Goal: Information Seeking & Learning: Learn about a topic

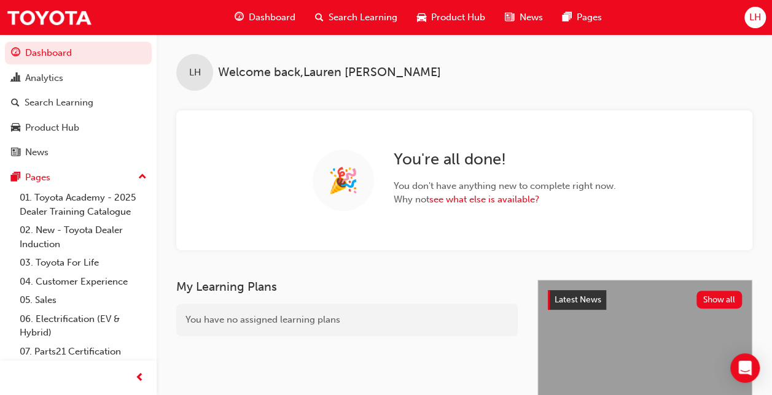
click at [371, 14] on span "Search Learning" at bounding box center [362, 17] width 69 height 14
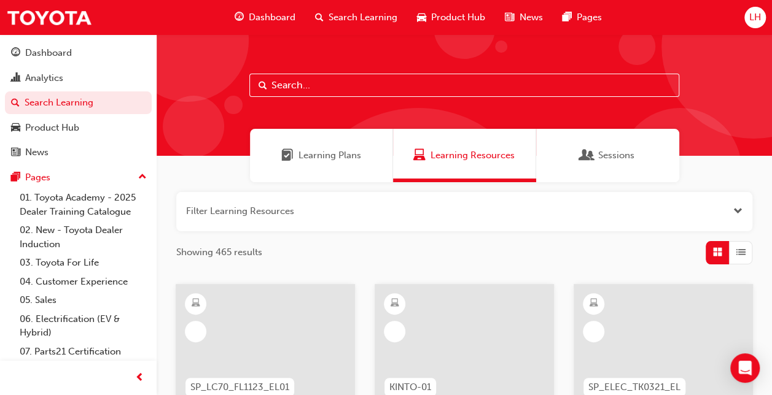
click at [303, 85] on input "text" at bounding box center [464, 85] width 430 height 23
type input "technical advisor"
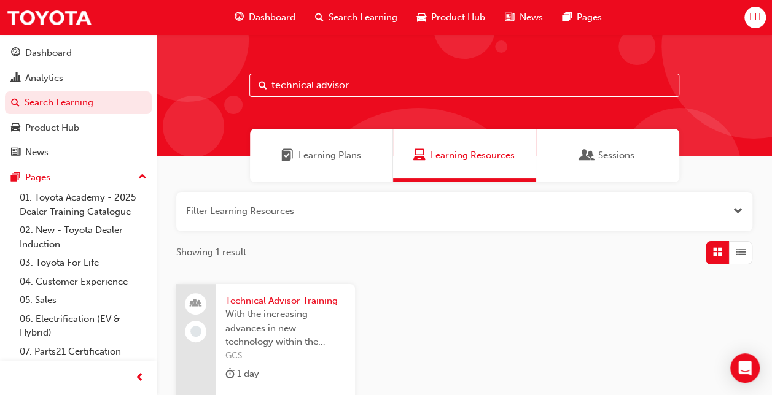
click at [273, 294] on span "Technical Advisor Training" at bounding box center [285, 301] width 120 height 14
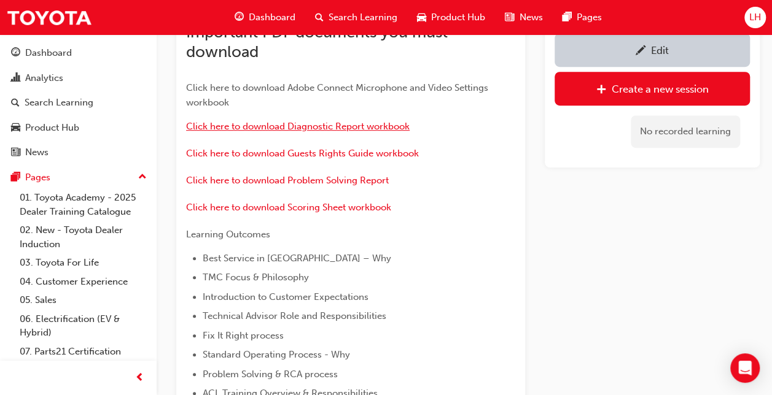
scroll to position [227, 0]
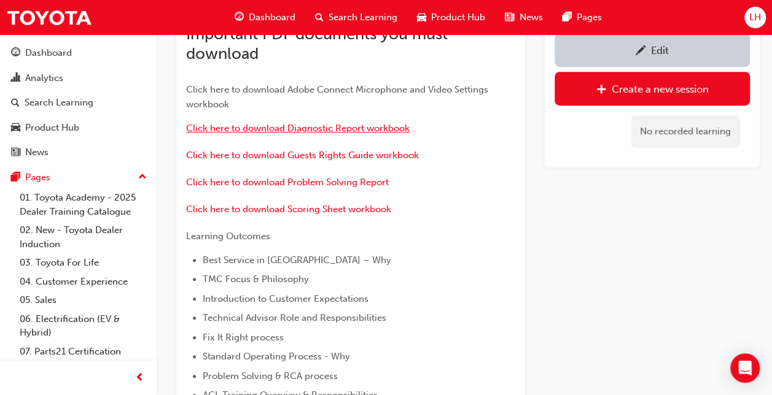
click at [365, 126] on span "Click here to download Diagnostic Report workbook" at bounding box center [297, 128] width 223 height 11
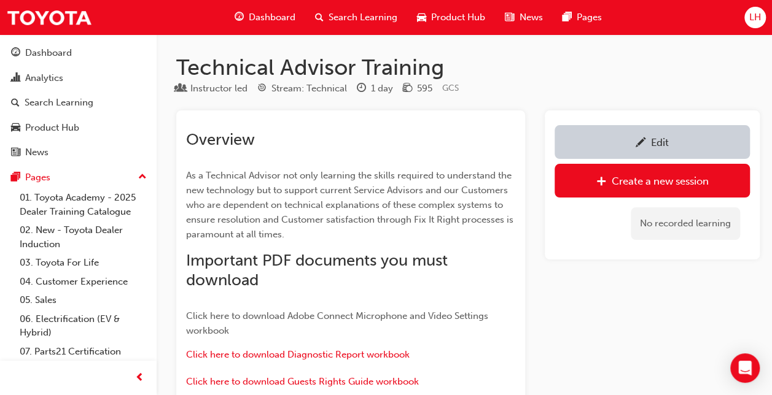
click at [345, 21] on span "Search Learning" at bounding box center [362, 17] width 69 height 14
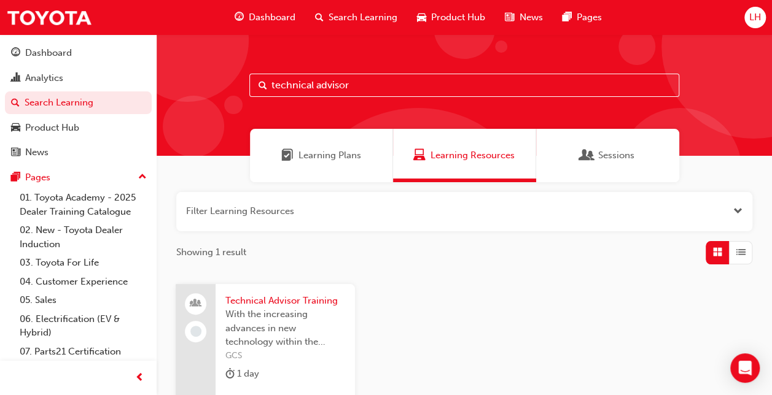
click at [378, 97] on div "technical advisor" at bounding box center [464, 95] width 615 height 122
click at [306, 304] on span "Technical Advisor Training" at bounding box center [285, 301] width 120 height 14
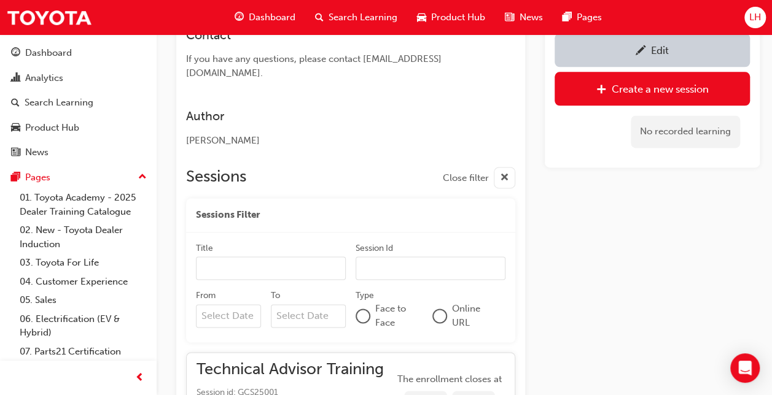
scroll to position [754, 0]
click at [241, 306] on input "From" at bounding box center [228, 316] width 65 height 23
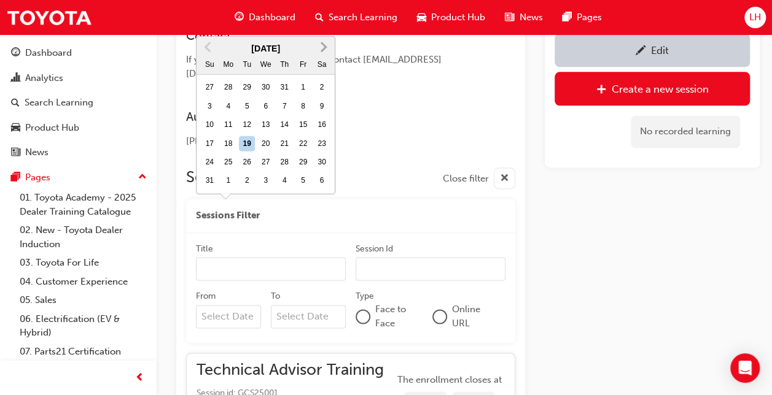
click at [322, 54] on span "Next Month" at bounding box center [322, 47] width 0 height 14
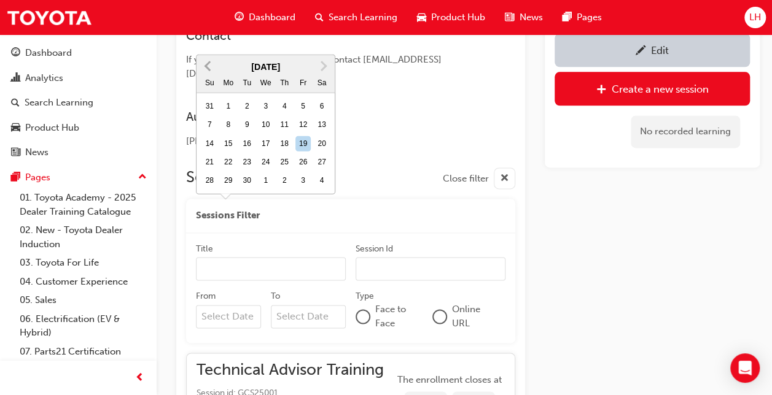
click at [209, 72] on span "Previous Month" at bounding box center [209, 65] width 0 height 14
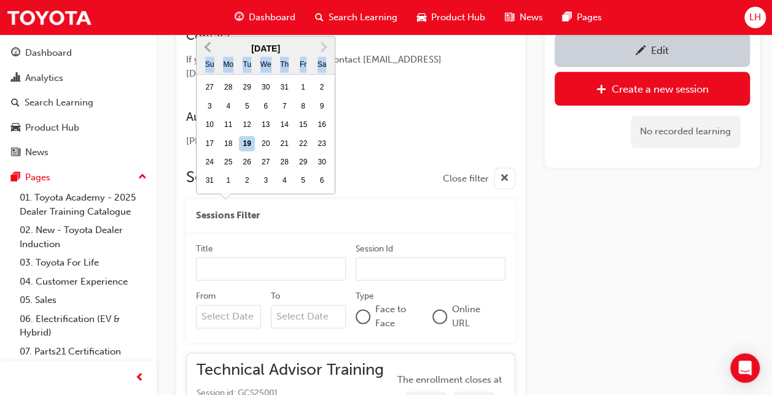
click at [207, 72] on div "Su" at bounding box center [209, 64] width 16 height 16
click at [207, 305] on input "From [DATE] Previous Month Next Month [DATE] Su Mo Tu We Th Fr Sa 27 28 29 30 3…" at bounding box center [228, 316] width 65 height 23
click at [207, 72] on div "Su" at bounding box center [209, 64] width 16 height 16
click at [207, 305] on input "From [DATE] Previous Month Next Month [DATE] Su Mo Tu We Th Fr Sa 27 28 29 30 3…" at bounding box center [228, 316] width 65 height 23
drag, startPoint x: 207, startPoint y: 151, endPoint x: 206, endPoint y: 133, distance: 18.5
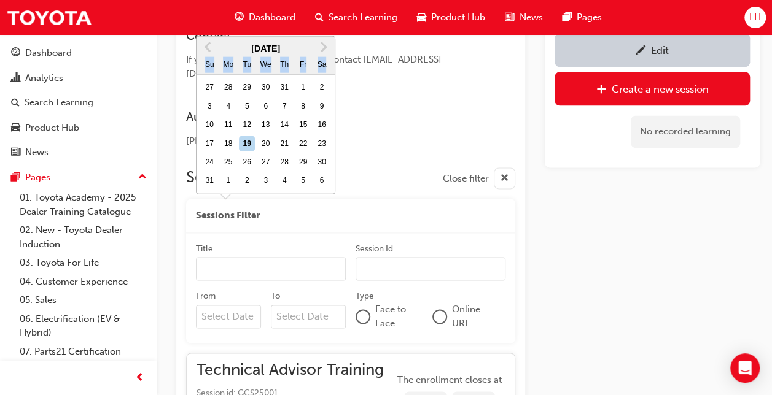
click at [209, 54] on span "Previous Month" at bounding box center [209, 47] width 0 height 14
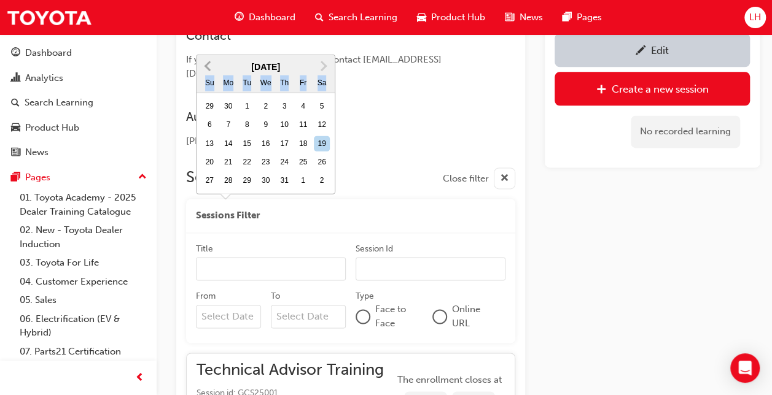
click at [204, 76] on button "Previous Month" at bounding box center [208, 66] width 20 height 20
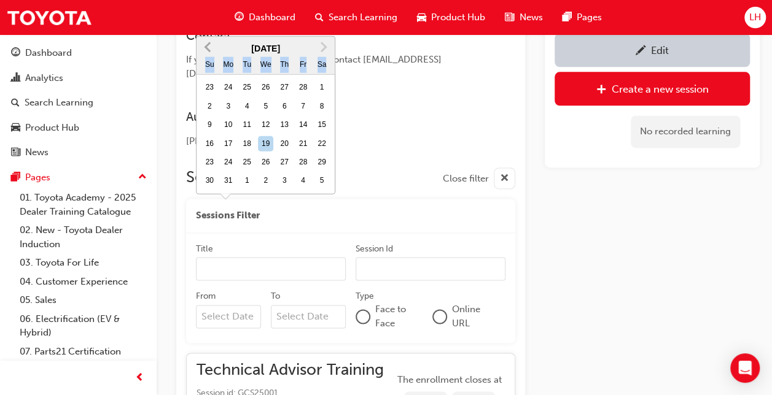
click at [204, 72] on div "Su" at bounding box center [209, 64] width 16 height 16
click at [204, 305] on input "From [DATE] Previous Month Next Month [DATE] Su Mo Tu We Th Fr Sa 23 24 25 26 2…" at bounding box center [228, 316] width 65 height 23
drag, startPoint x: 204, startPoint y: 150, endPoint x: 211, endPoint y: 132, distance: 19.3
click at [209, 54] on span "Previous Month" at bounding box center [209, 47] width 0 height 14
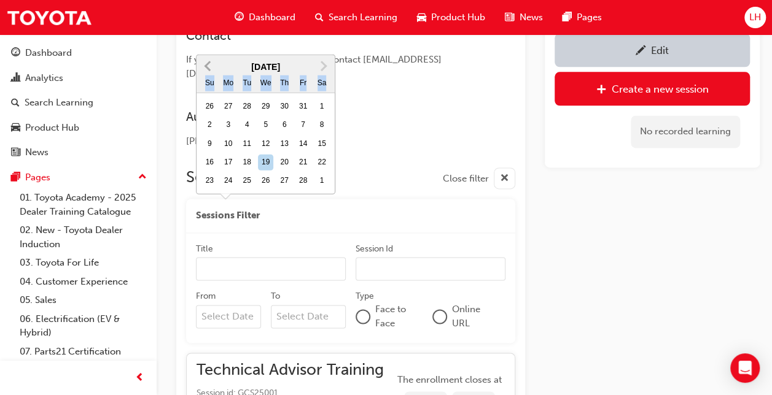
click at [209, 72] on span "Previous Month" at bounding box center [209, 65] width 0 height 14
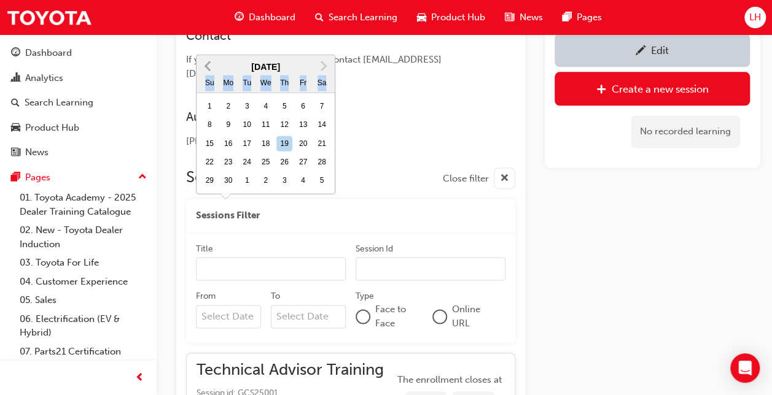
click at [209, 72] on span "Previous Month" at bounding box center [209, 65] width 0 height 14
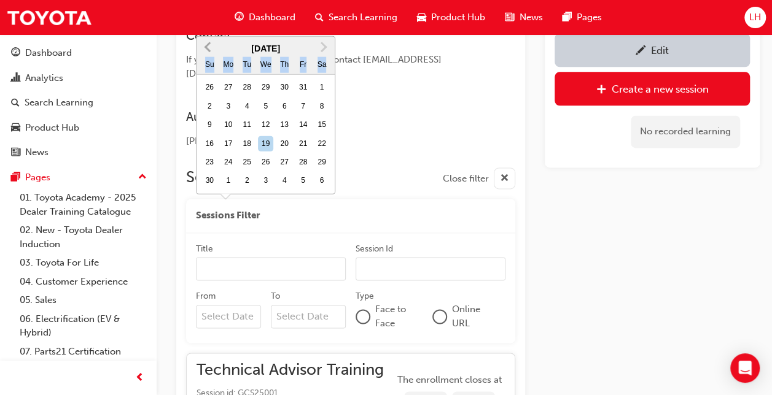
click at [207, 72] on div "Su" at bounding box center [209, 64] width 16 height 16
click at [207, 305] on input "From [DATE] Previous Month Next Month [DATE] Su Mo Tu We Th Fr Sa 26 27 28 29 3…" at bounding box center [228, 316] width 65 height 23
click at [207, 72] on div "Su" at bounding box center [209, 64] width 16 height 16
click at [207, 305] on input "From [DATE] Previous Month Next Month [DATE] Su Mo Tu We Th Fr Sa 26 27 28 29 3…" at bounding box center [228, 316] width 65 height 23
click at [207, 72] on div "Su" at bounding box center [209, 64] width 16 height 16
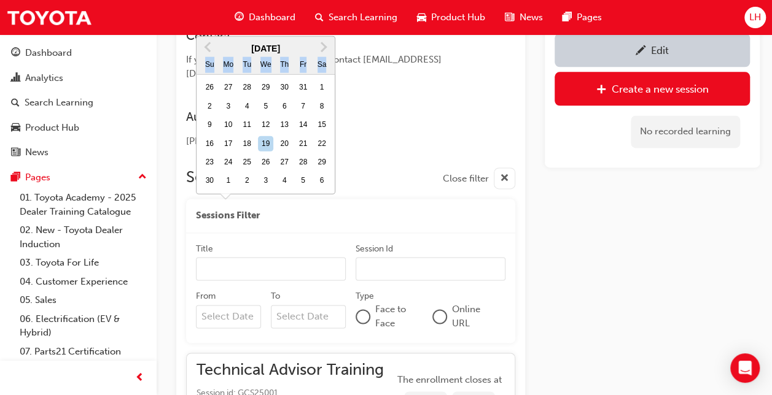
click at [207, 305] on input "From [DATE] Previous Month Next Month [DATE] Su Mo Tu We Th Fr Sa 26 27 28 29 3…" at bounding box center [228, 316] width 65 height 23
click at [207, 57] on button "Previous Month" at bounding box center [208, 47] width 20 height 20
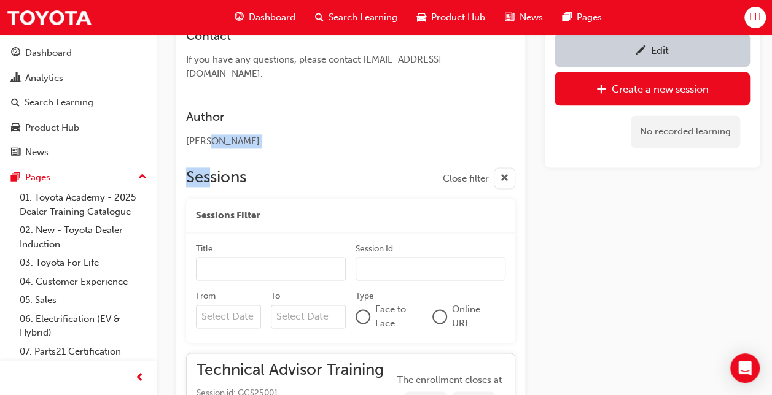
drag, startPoint x: 207, startPoint y: 127, endPoint x: 210, endPoint y: 149, distance: 21.7
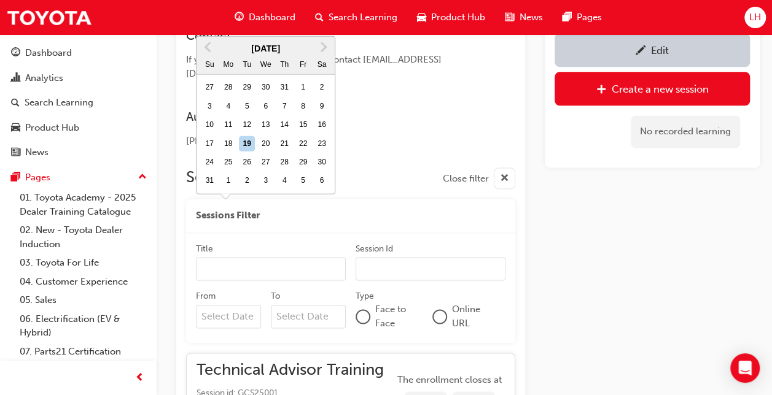
click at [234, 305] on input "From Previous Month Next Month [DATE] Su Mo Tu We Th Fr Sa 27 28 29 30 31 1 2 3…" at bounding box center [228, 316] width 65 height 23
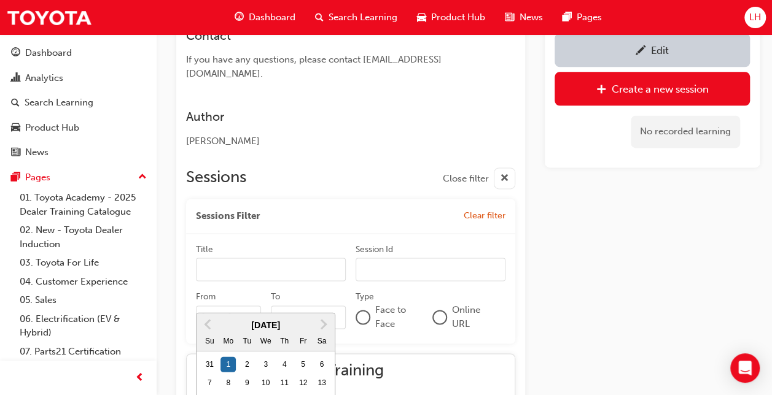
type input "[DATE]"
click at [288, 309] on input "To" at bounding box center [308, 317] width 75 height 23
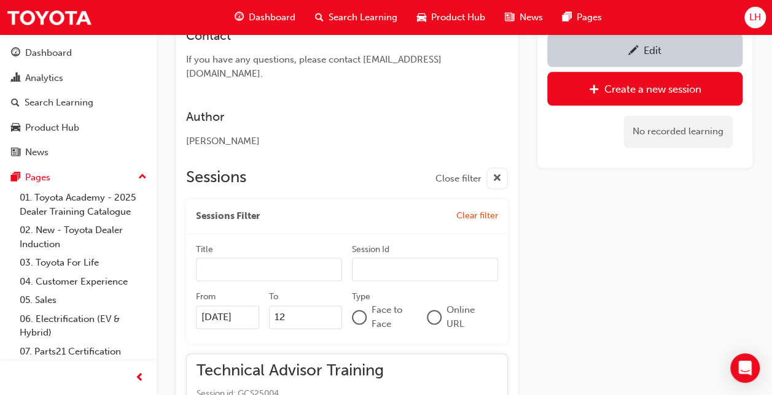
type input "1"
type input "[DATE]"
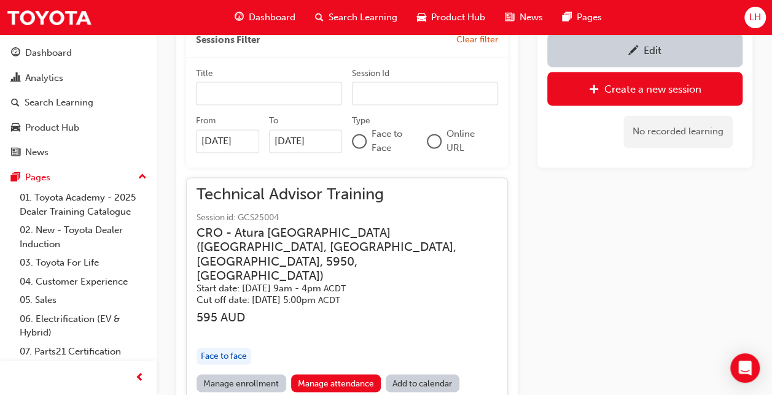
scroll to position [1023, 0]
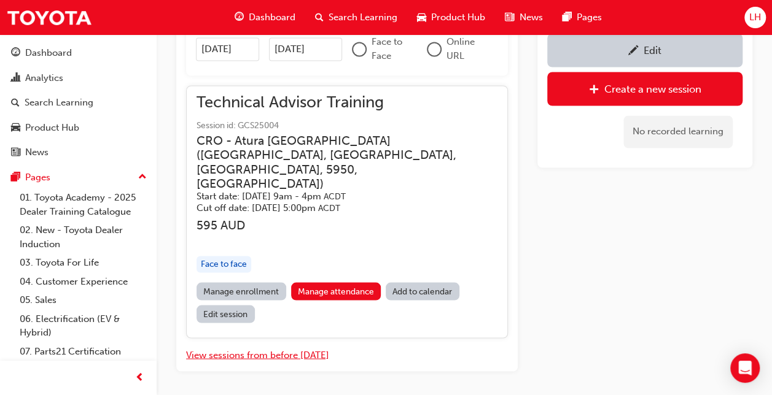
click at [287, 348] on button "View sessions from before [DATE]" at bounding box center [257, 355] width 143 height 14
click at [302, 348] on button "View sessions from [DATE] and in the future" at bounding box center [279, 355] width 186 height 14
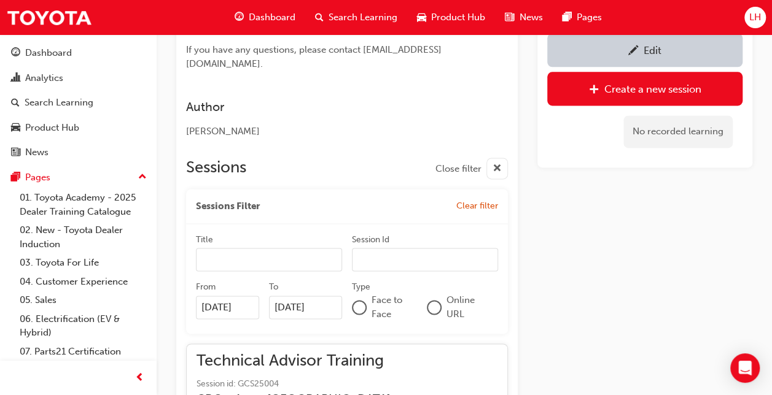
scroll to position [771, 0]
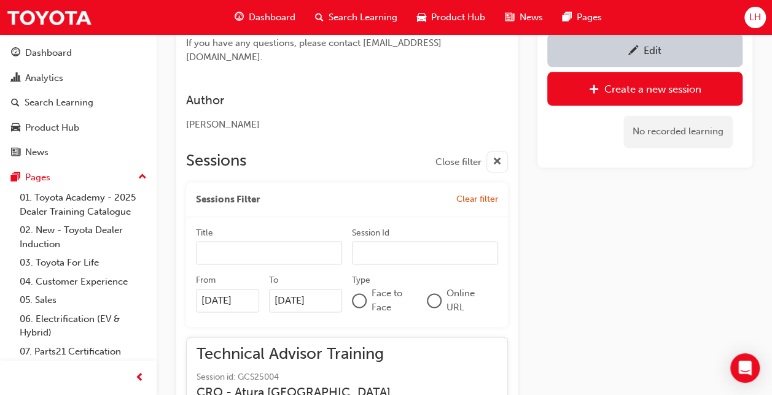
click at [495, 194] on span "Clear filter" at bounding box center [477, 199] width 42 height 10
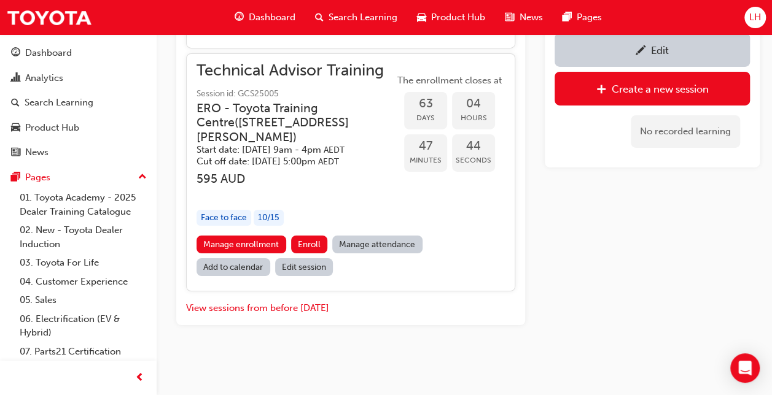
scroll to position [2128, 0]
click at [311, 309] on button "View sessions from before [DATE]" at bounding box center [257, 308] width 143 height 14
